Goal: Contribute content: Add original content to the website for others to see

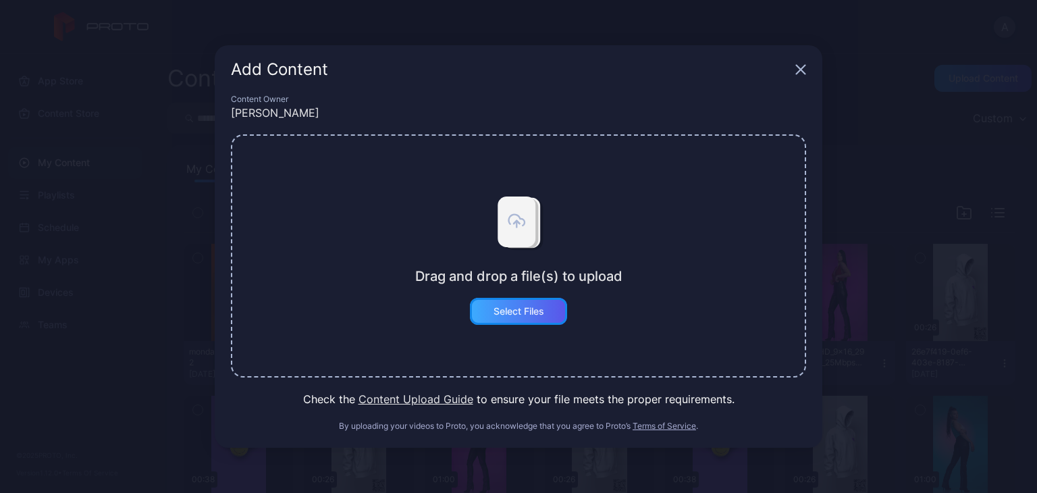
click at [527, 306] on div "Select Files" at bounding box center [518, 311] width 51 height 11
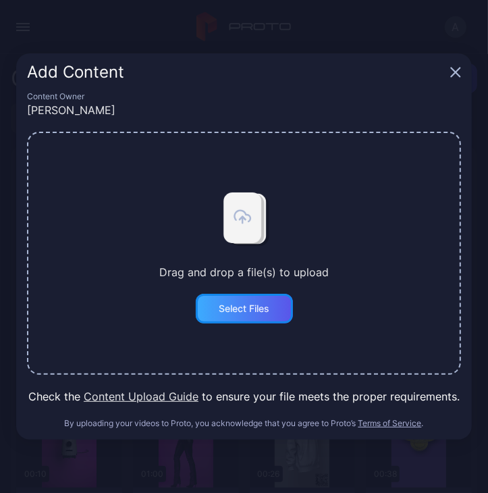
click at [240, 308] on div "Select Files" at bounding box center [244, 308] width 51 height 11
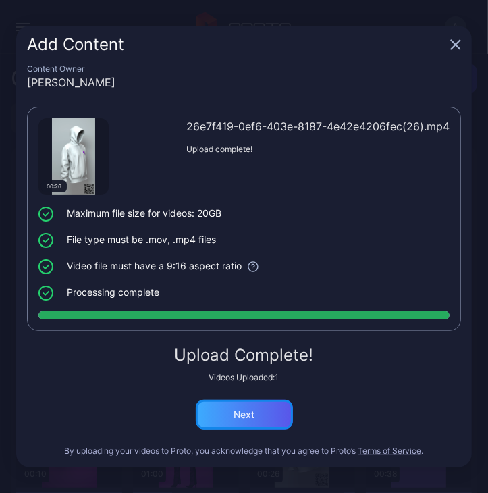
click at [250, 422] on div "Next" at bounding box center [244, 415] width 97 height 30
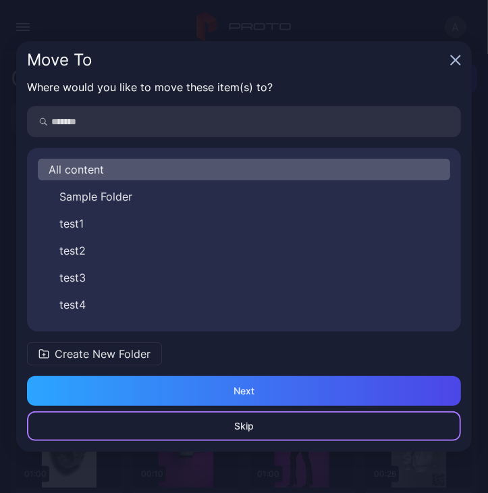
click at [242, 425] on div "Skip" at bounding box center [244, 425] width 20 height 11
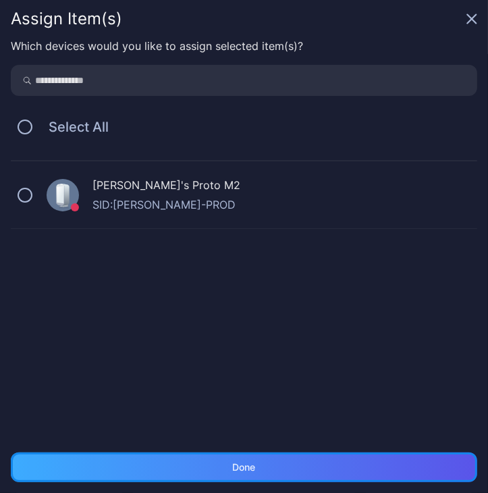
click at [242, 462] on div "Done" at bounding box center [244, 467] width 23 height 11
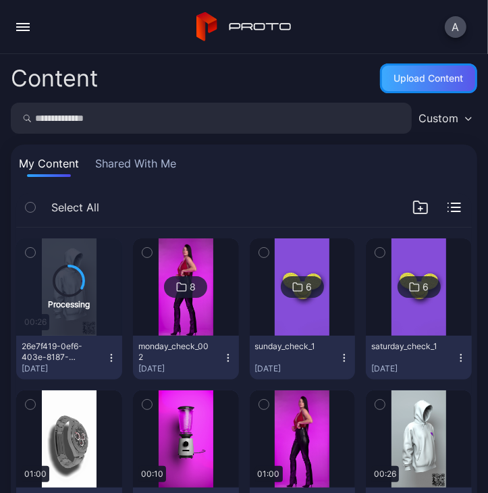
click at [429, 75] on div "Upload Content" at bounding box center [429, 78] width 70 height 11
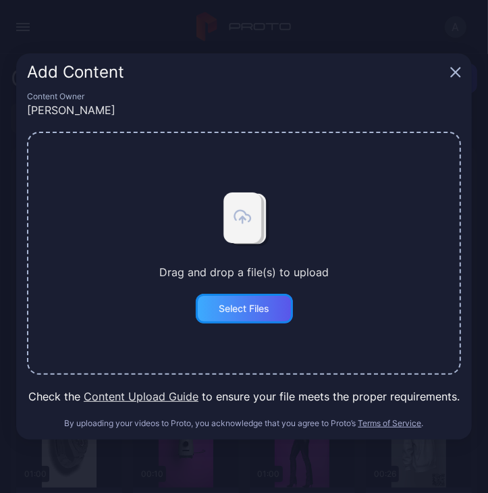
click at [252, 309] on div "Select Files" at bounding box center [244, 308] width 51 height 11
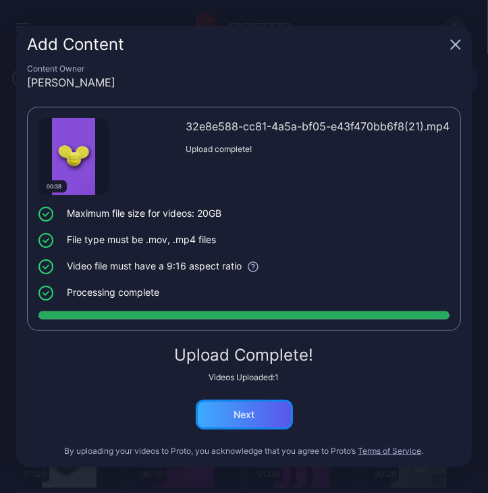
click at [268, 413] on div "Next" at bounding box center [244, 415] width 97 height 30
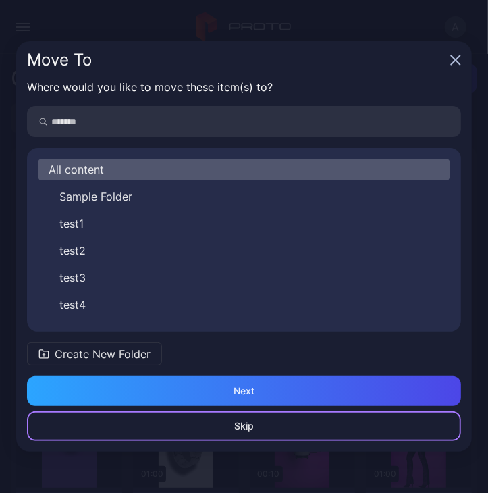
click at [279, 430] on div "Skip" at bounding box center [244, 426] width 434 height 30
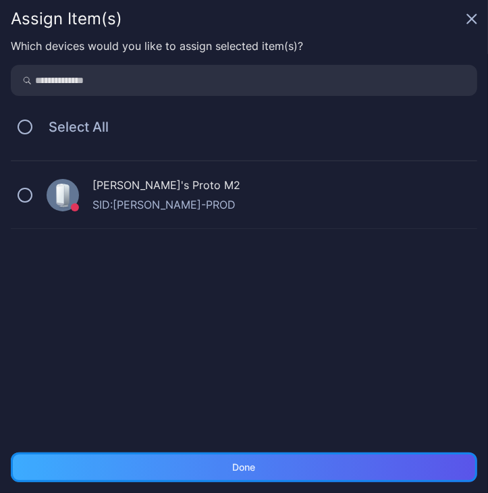
click at [276, 460] on div "Done" at bounding box center [244, 467] width 466 height 30
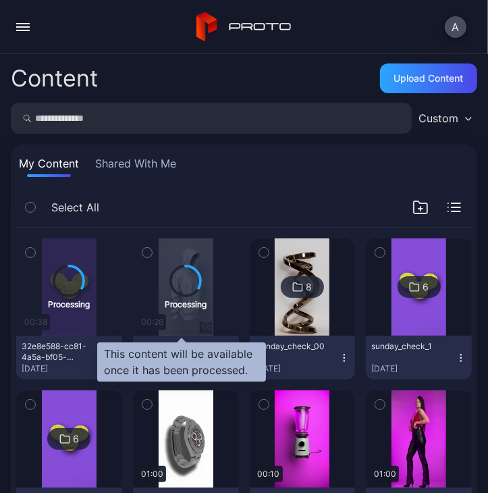
click at [187, 289] on icon at bounding box center [186, 280] width 30 height 30
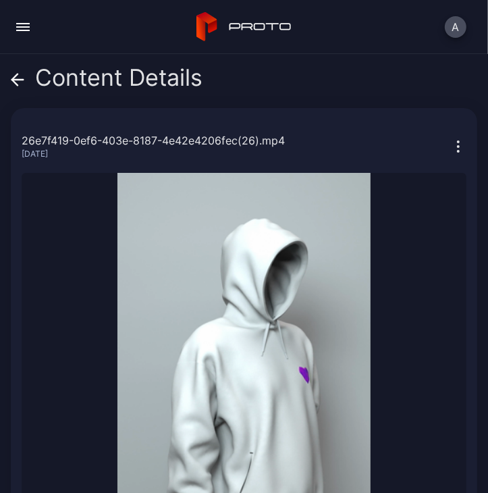
click at [11, 78] on icon at bounding box center [17, 79] width 13 height 13
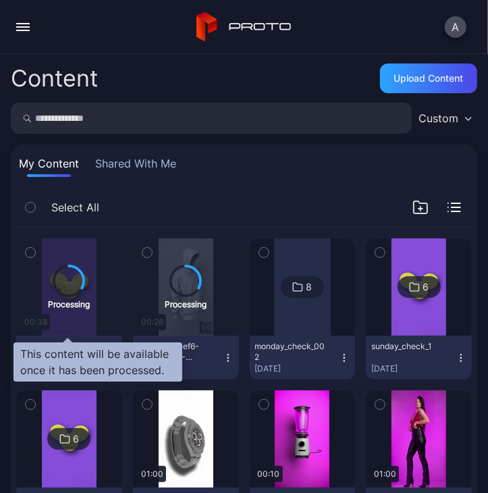
click at [70, 275] on icon at bounding box center [69, 280] width 30 height 30
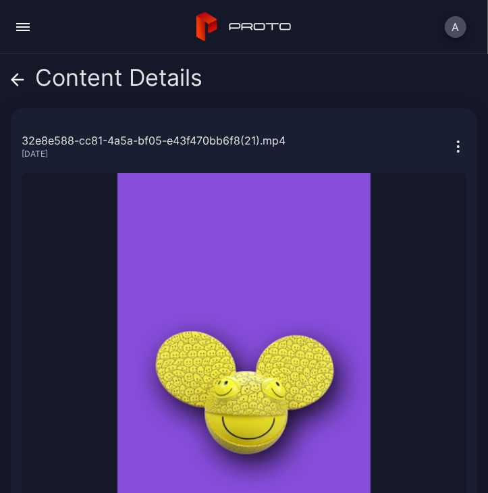
click at [20, 82] on icon at bounding box center [17, 79] width 13 height 13
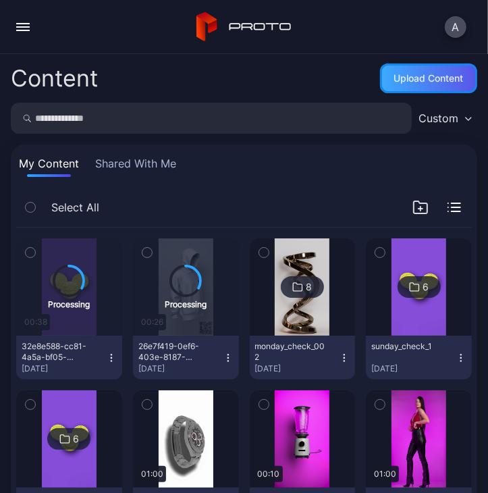
click at [431, 79] on div "Upload Content" at bounding box center [429, 78] width 70 height 11
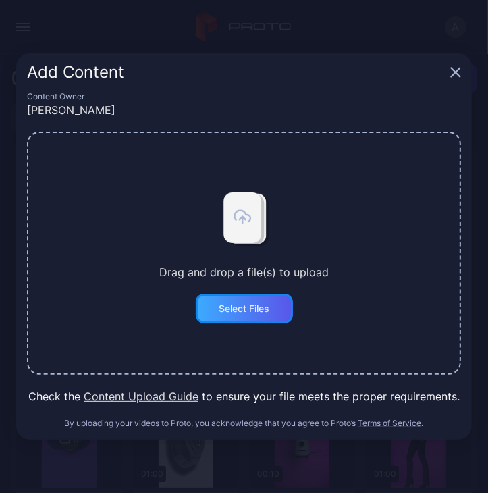
click at [216, 308] on div "Select Files" at bounding box center [244, 309] width 97 height 30
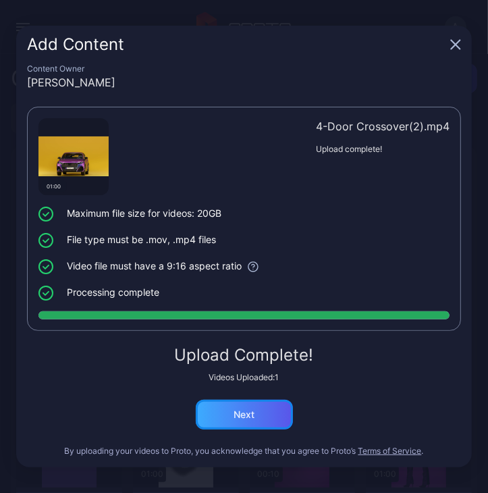
click at [254, 416] on div "Next" at bounding box center [244, 414] width 21 height 11
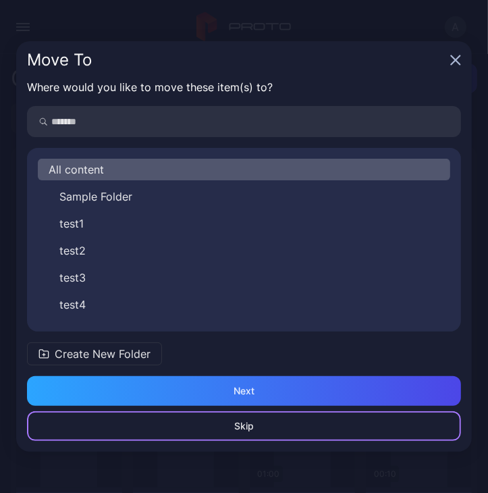
click at [234, 431] on div "Skip" at bounding box center [244, 425] width 20 height 11
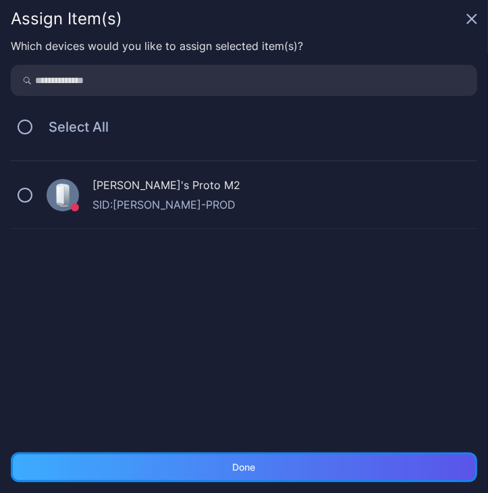
click at [245, 469] on div "Done" at bounding box center [244, 467] width 23 height 11
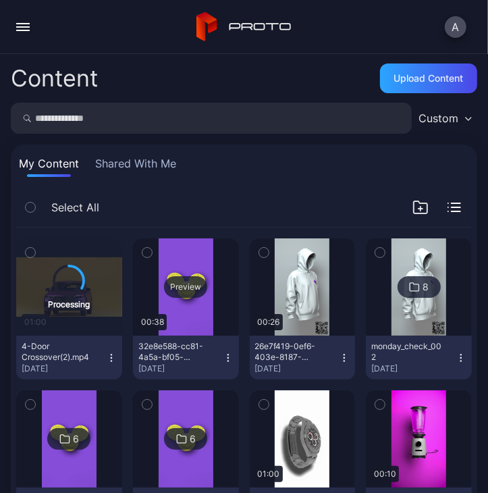
click at [187, 328] on div "Preview" at bounding box center [186, 286] width 106 height 97
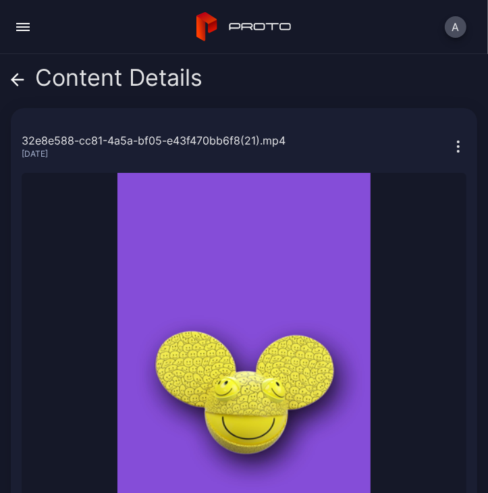
click at [17, 70] on span at bounding box center [17, 78] width 13 height 26
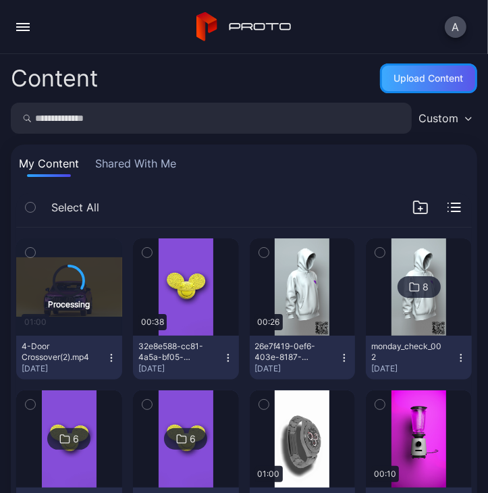
click at [410, 74] on div "Upload Content" at bounding box center [429, 78] width 70 height 11
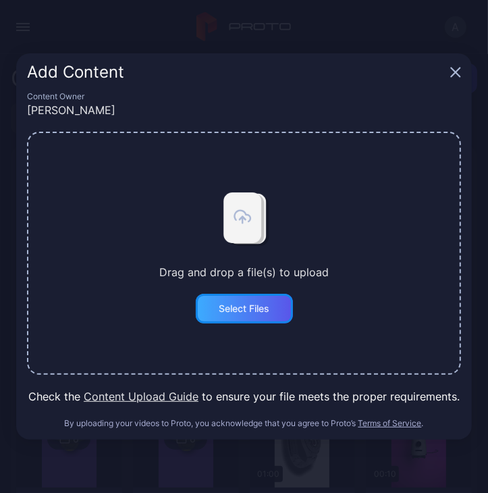
click at [256, 312] on div "Select Files" at bounding box center [244, 308] width 51 height 11
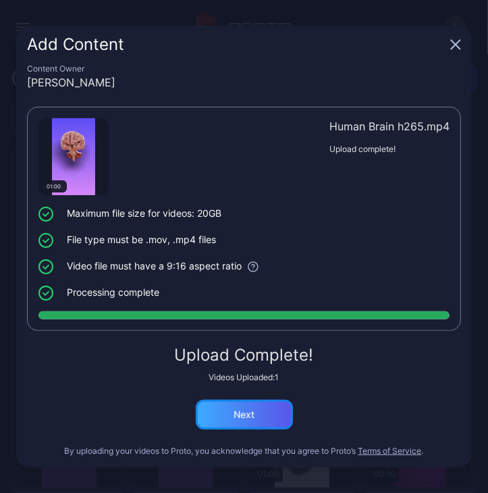
click at [277, 416] on div "Next" at bounding box center [244, 415] width 97 height 30
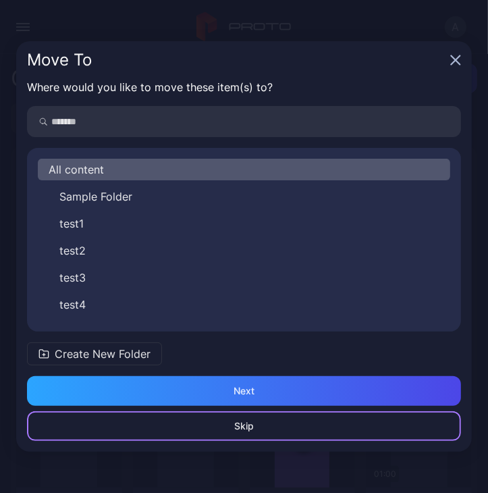
click at [256, 430] on div "Skip" at bounding box center [244, 426] width 434 height 30
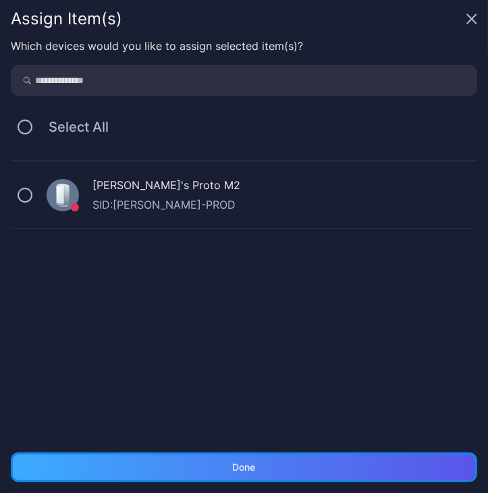
click at [236, 470] on div "Done" at bounding box center [244, 467] width 23 height 11
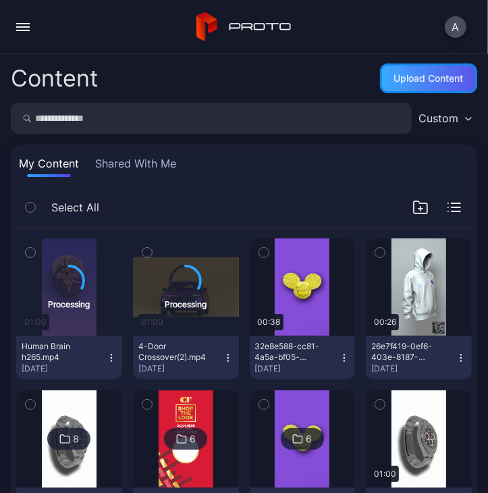
click at [415, 86] on div "Upload Content" at bounding box center [428, 78] width 97 height 30
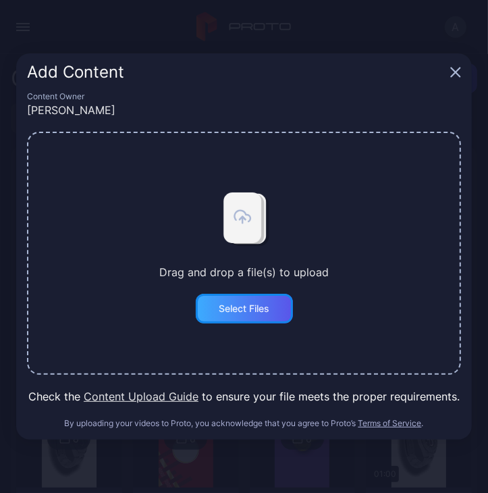
click at [254, 313] on div "Select Files" at bounding box center [244, 308] width 51 height 11
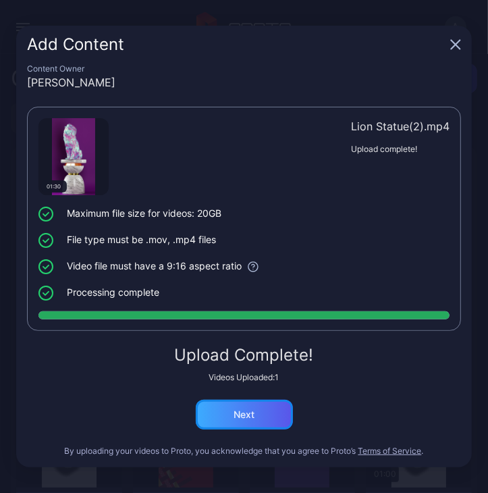
click at [208, 405] on div "Next" at bounding box center [244, 415] width 97 height 30
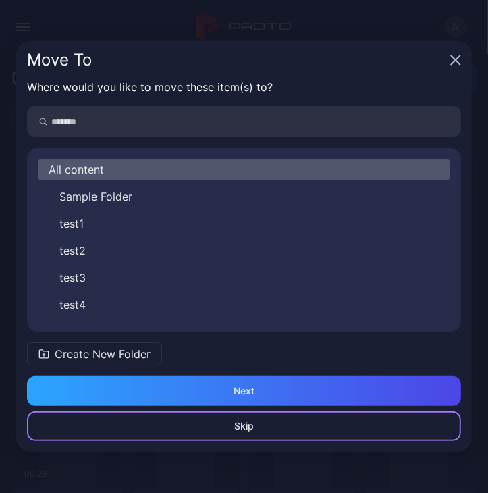
click at [251, 424] on div "Skip" at bounding box center [244, 425] width 20 height 11
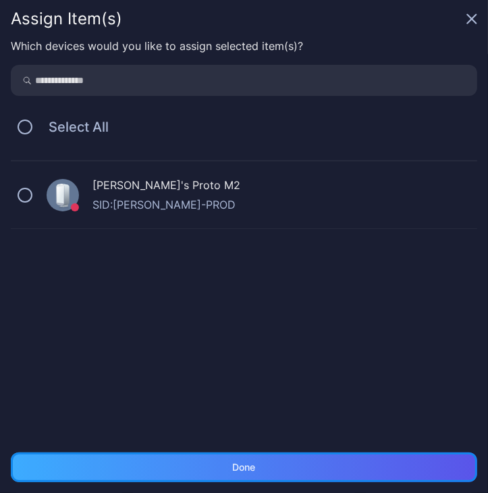
click at [200, 466] on div "Done" at bounding box center [244, 467] width 466 height 30
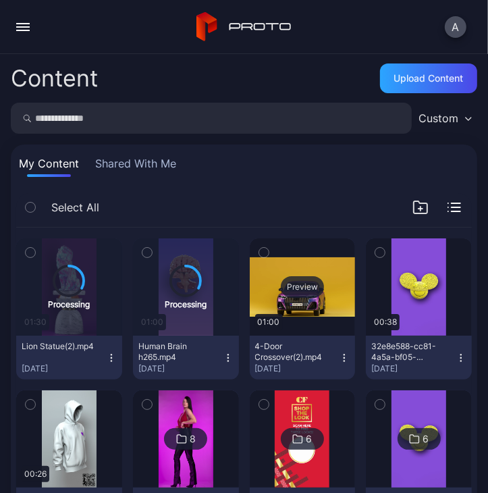
click at [262, 290] on div "Preview" at bounding box center [303, 286] width 106 height 97
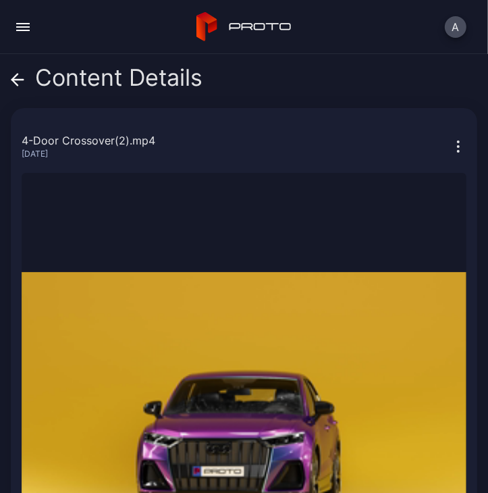
scroll to position [202, 0]
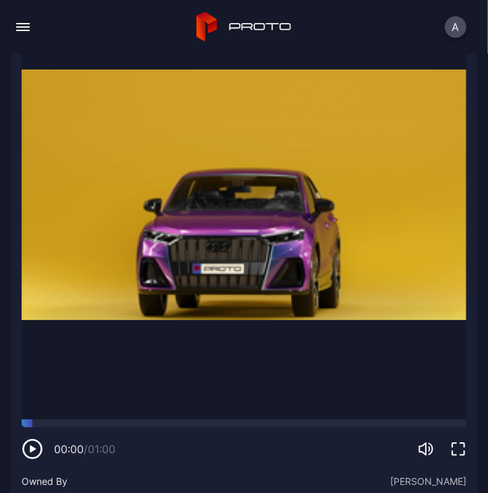
click at [30, 445] on icon "button" at bounding box center [33, 449] width 22 height 22
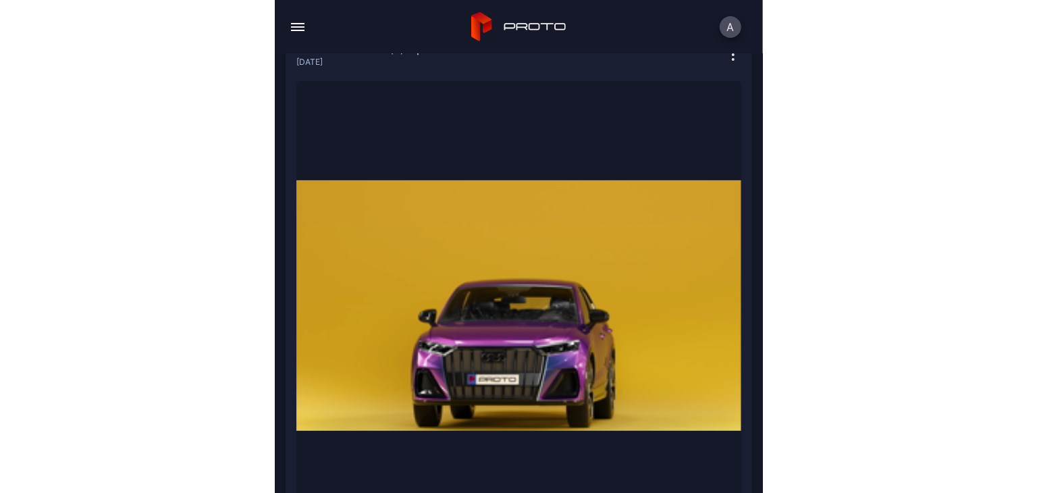
scroll to position [0, 0]
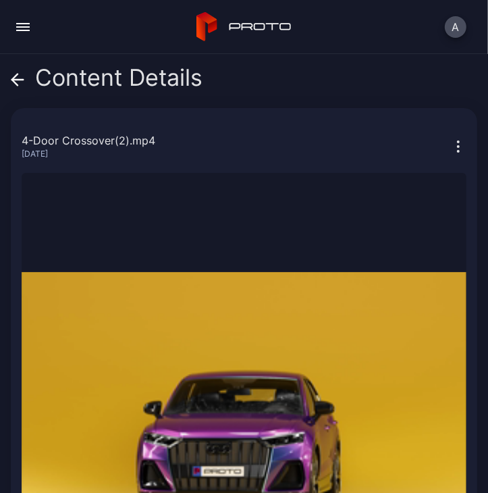
click at [22, 81] on icon at bounding box center [17, 79] width 13 height 13
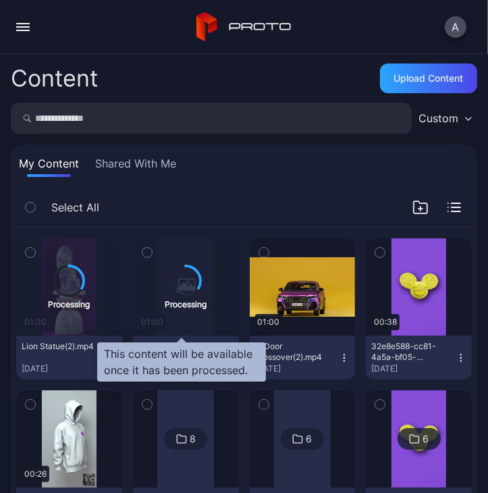
click at [165, 321] on div "Processing" at bounding box center [186, 286] width 106 height 97
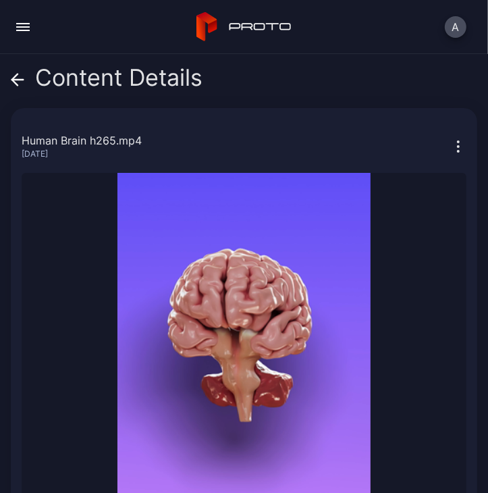
click at [16, 74] on icon at bounding box center [17, 79] width 13 height 13
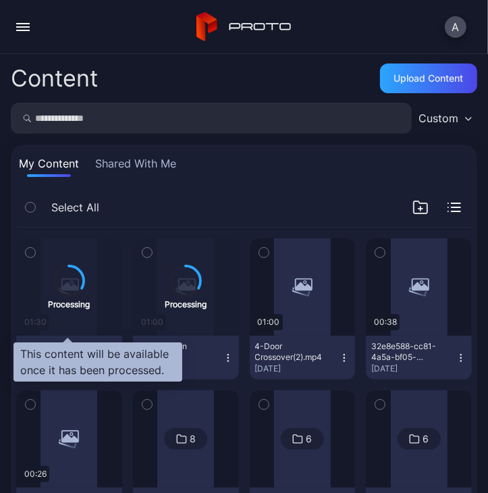
click at [76, 284] on icon at bounding box center [69, 280] width 31 height 31
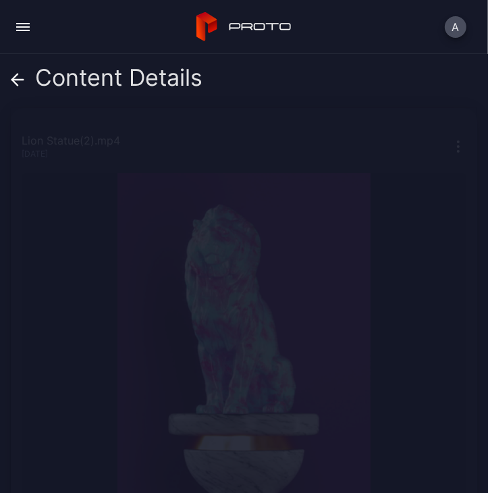
click at [18, 76] on icon at bounding box center [17, 79] width 13 height 13
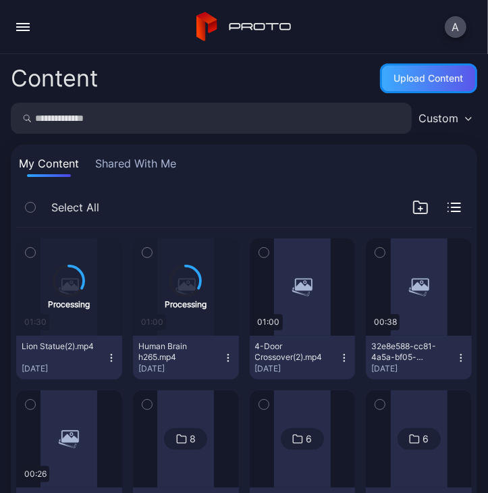
click at [418, 74] on div "Upload Content" at bounding box center [429, 78] width 70 height 11
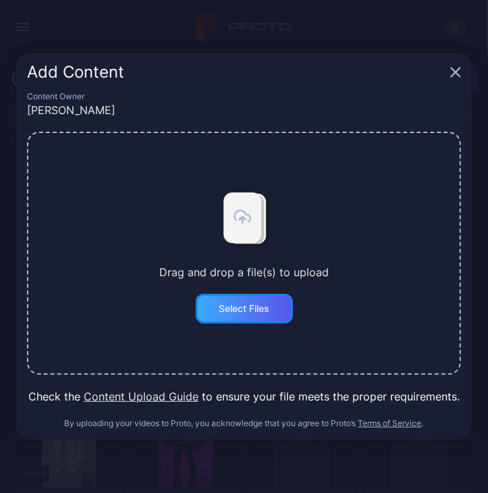
click at [251, 300] on div "Select Files" at bounding box center [244, 309] width 97 height 30
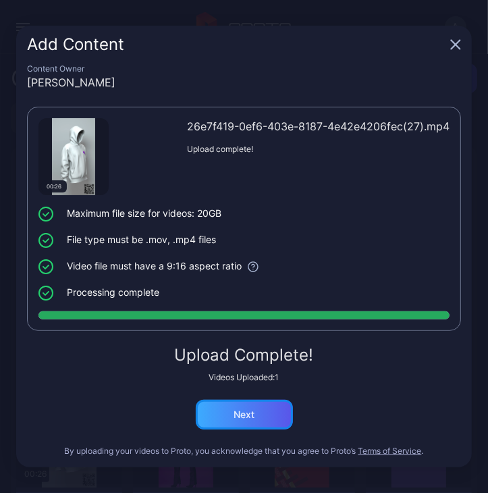
click at [262, 408] on div "Next" at bounding box center [244, 415] width 97 height 30
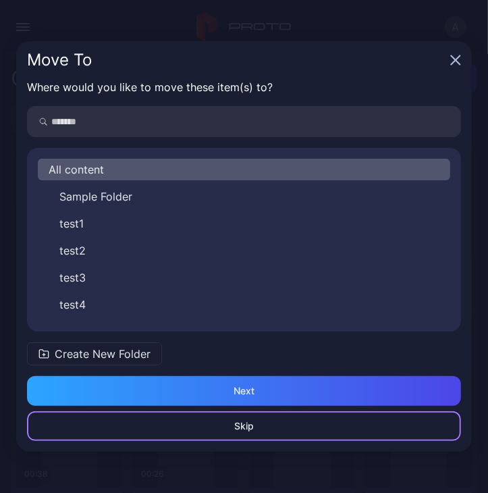
click at [251, 418] on div "Skip" at bounding box center [244, 426] width 434 height 30
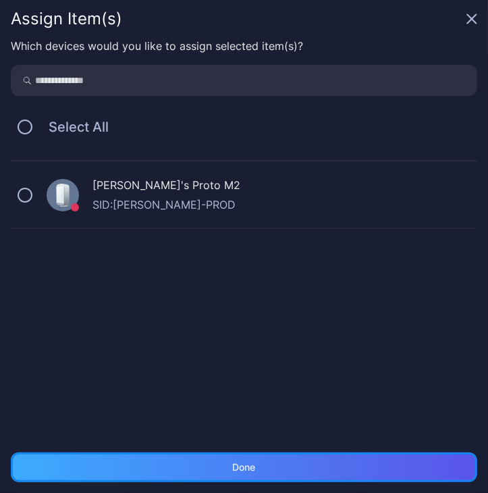
click at [234, 462] on div "Done" at bounding box center [244, 467] width 23 height 11
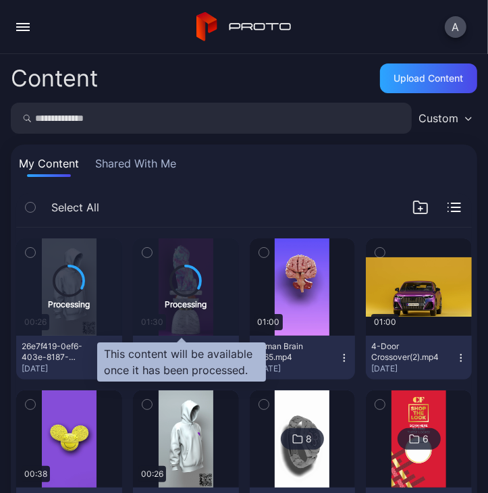
click at [164, 309] on div "Processing" at bounding box center [186, 286] width 106 height 97
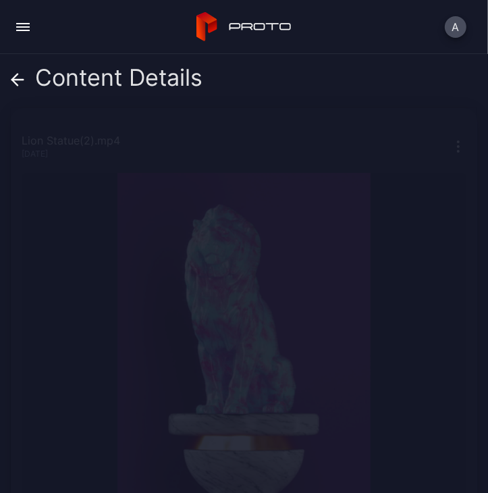
click at [19, 80] on icon at bounding box center [17, 80] width 11 height 0
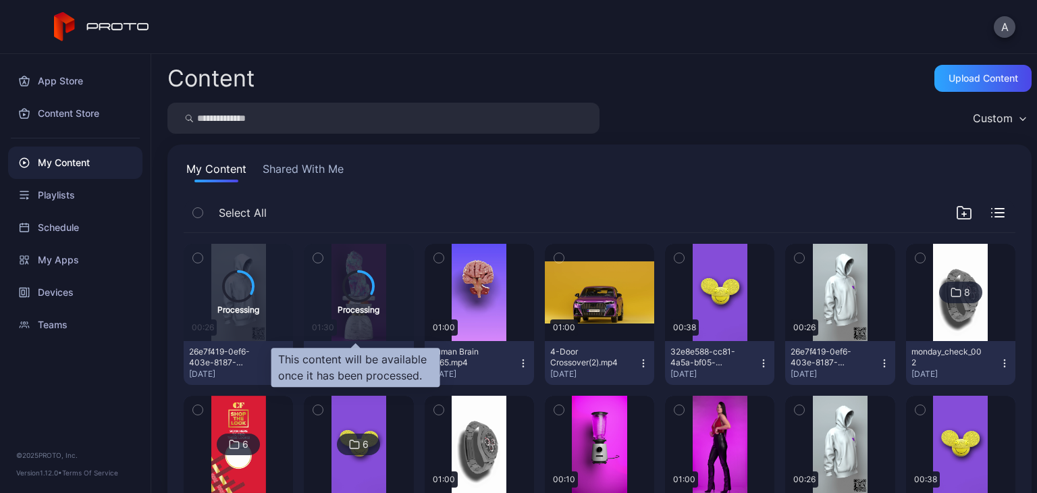
click at [321, 319] on div "Processing" at bounding box center [358, 292] width 109 height 97
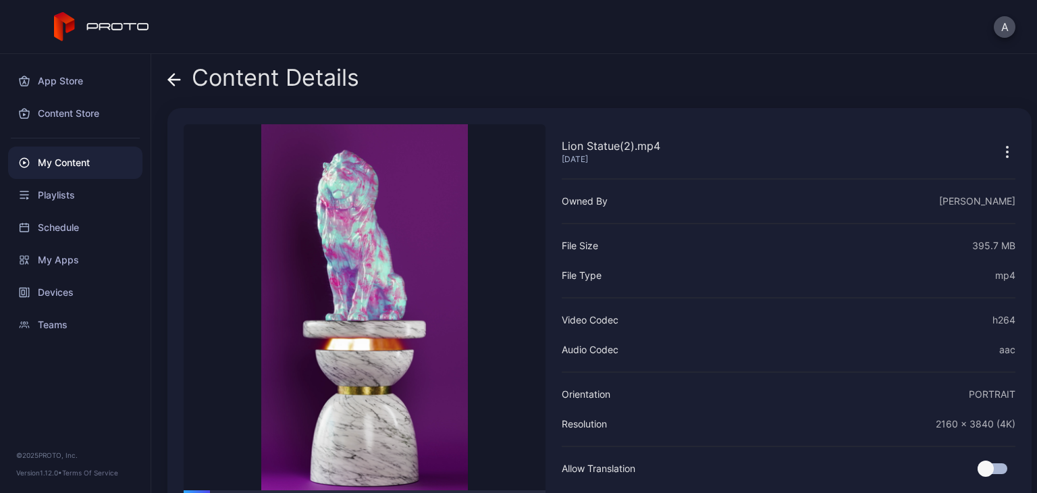
click at [172, 76] on icon at bounding box center [171, 79] width 5 height 11
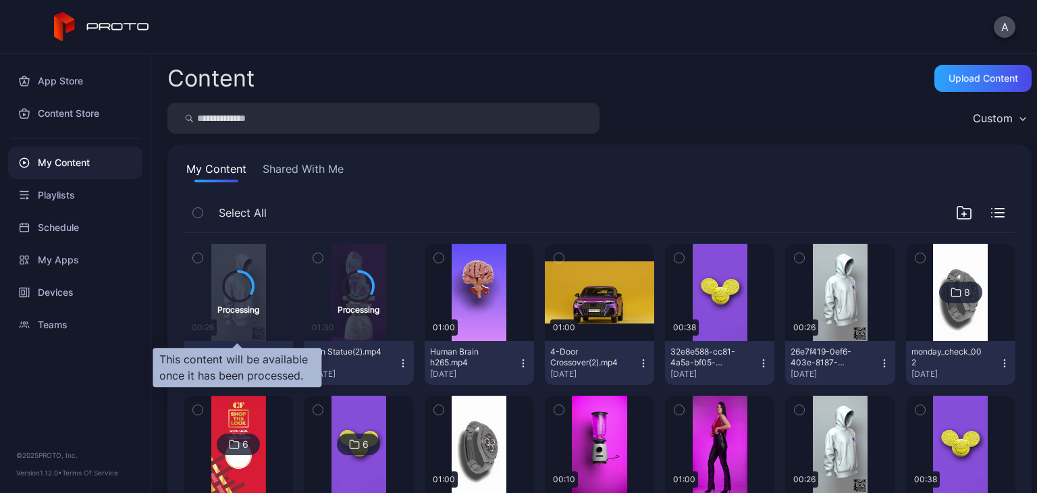
click at [238, 295] on icon at bounding box center [239, 286] width 32 height 32
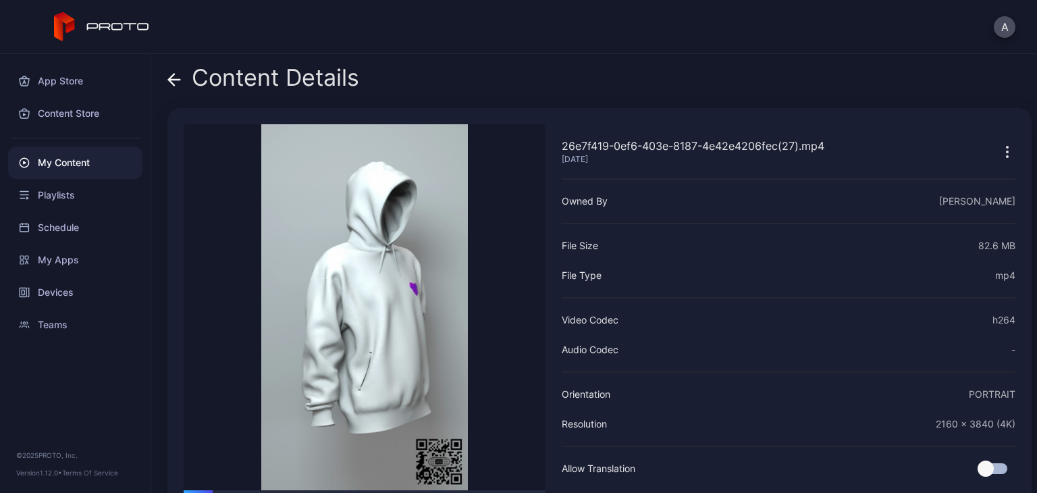
click at [173, 80] on icon at bounding box center [173, 79] width 13 height 13
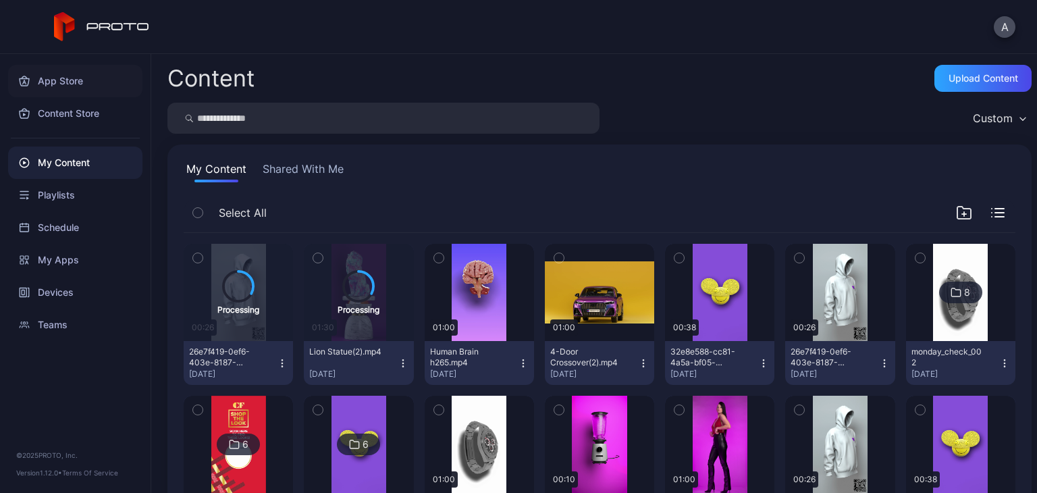
click at [81, 86] on div "App Store" at bounding box center [75, 81] width 134 height 32
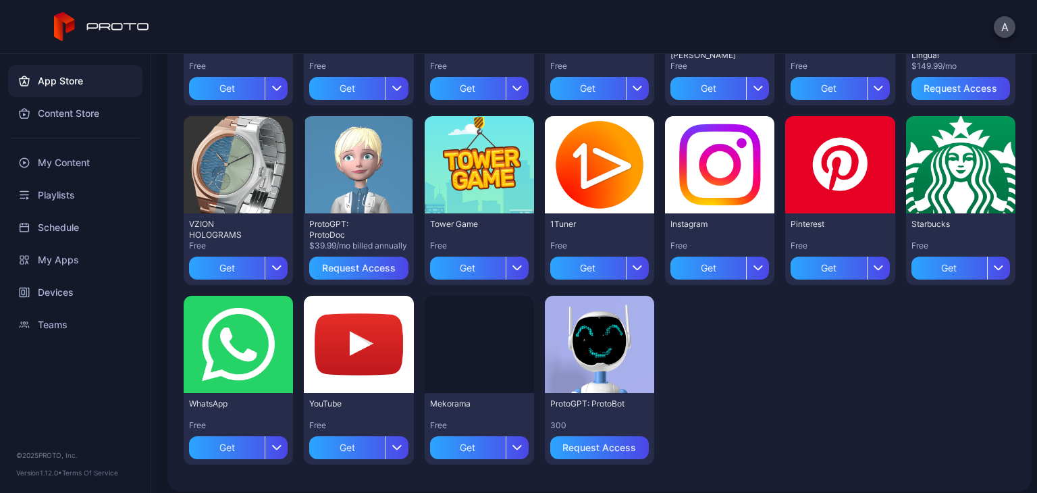
scroll to position [451, 0]
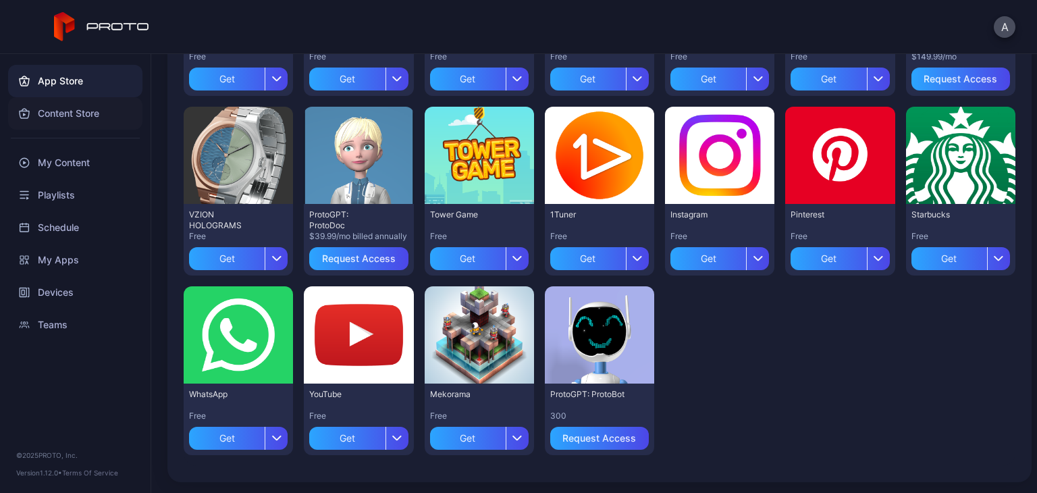
click at [76, 111] on div "Content Store" at bounding box center [75, 113] width 134 height 32
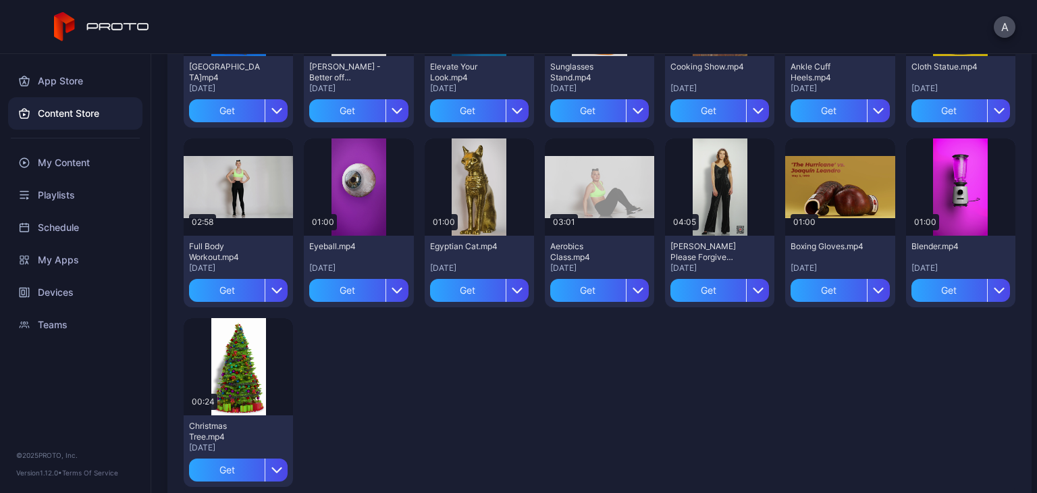
scroll to position [2051, 0]
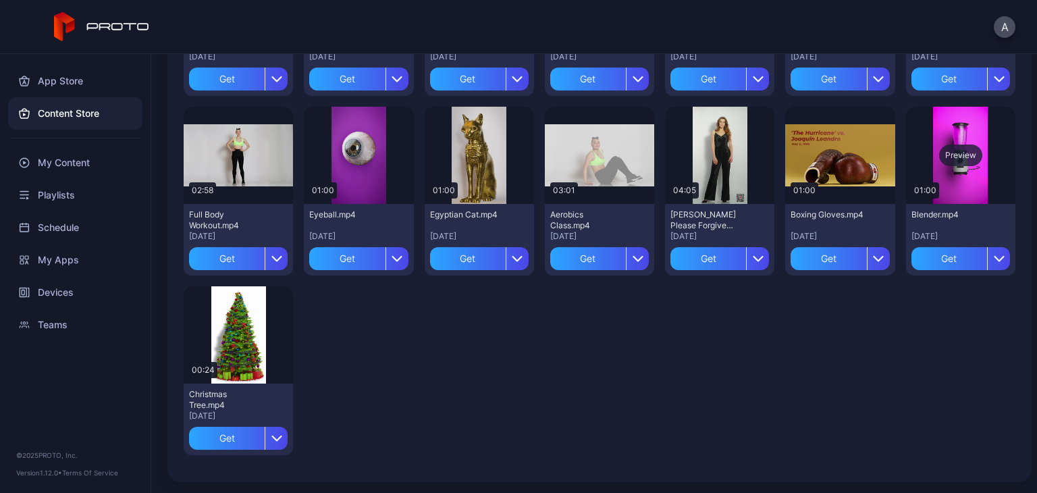
click at [939, 161] on div "Preview" at bounding box center [960, 155] width 43 height 22
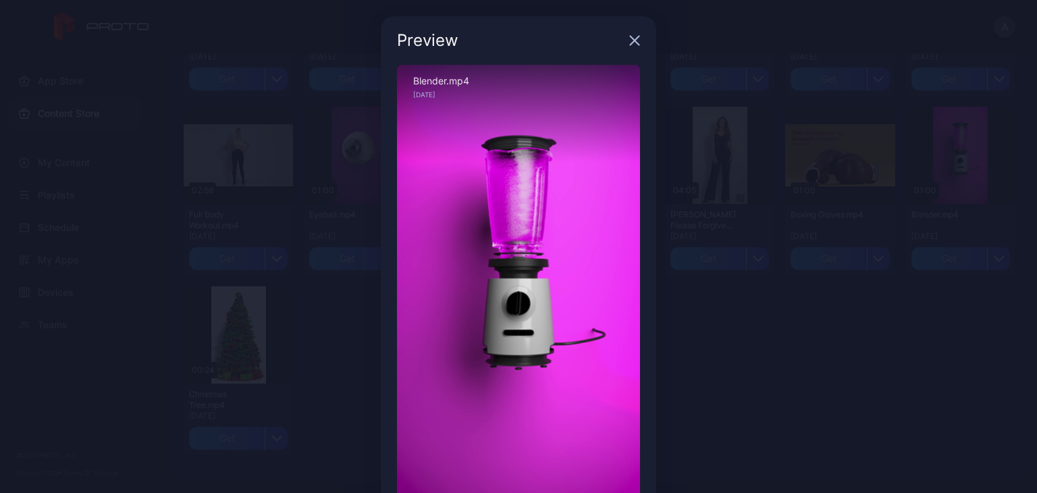
click at [775, 360] on div "Preview Sorry, your browser doesn‘t support embedded videos 00:02 / 01:00 Blend…" at bounding box center [518, 285] width 1037 height 570
